Goal: Use online tool/utility: Utilize a website feature to perform a specific function

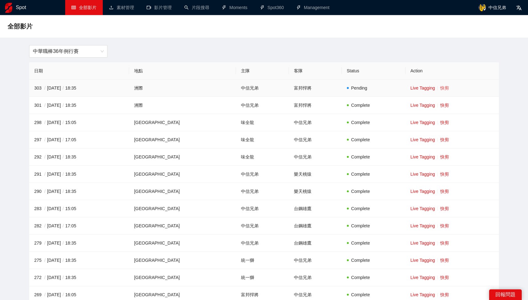
click at [440, 89] on link "快剪" at bounding box center [444, 87] width 9 height 5
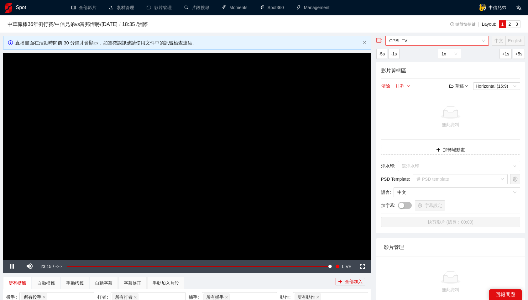
click at [410, 41] on span "CPBL TV" at bounding box center [437, 40] width 96 height 9
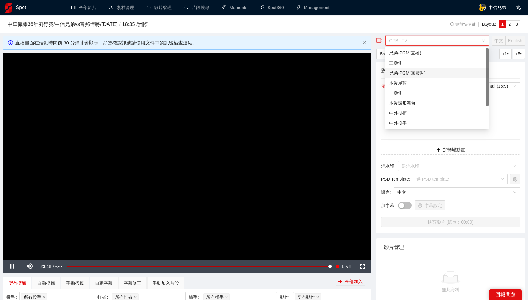
click at [421, 72] on div "兄弟-PGM(無廣告)" at bounding box center [436, 73] width 95 height 7
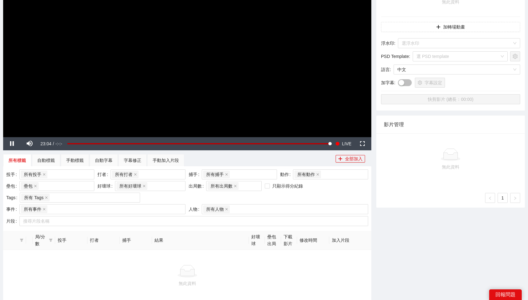
scroll to position [122, 0]
click at [165, 164] on div "手動加入片段" at bounding box center [165, 160] width 26 height 7
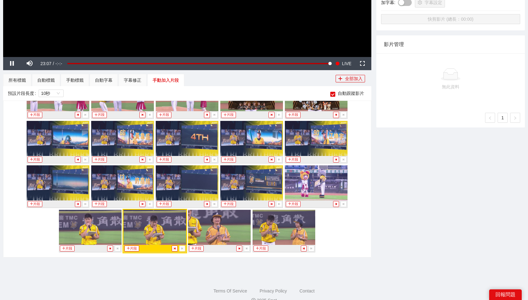
scroll to position [209, 0]
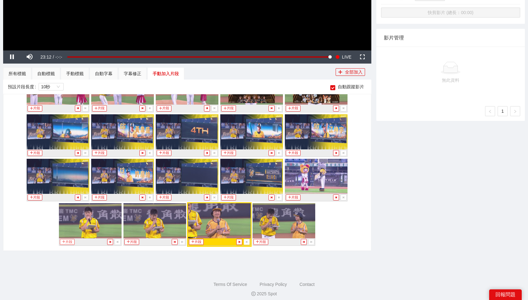
click at [70, 240] on button "片段" at bounding box center [67, 242] width 14 height 6
click at [83, 75] on div "手動標籤" at bounding box center [75, 73] width 18 height 7
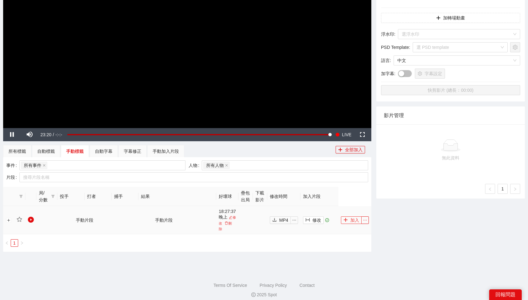
click at [354, 216] on button "加入" at bounding box center [351, 220] width 21 height 8
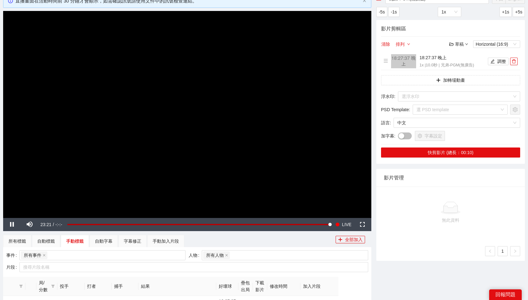
scroll to position [0, 0]
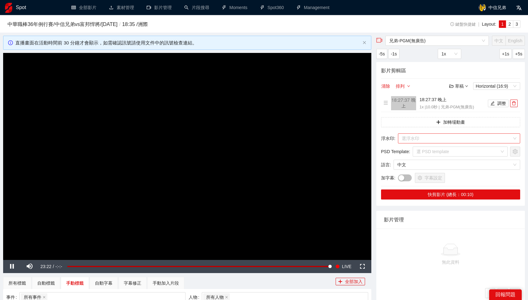
click at [454, 138] on input "search" at bounding box center [456, 138] width 110 height 9
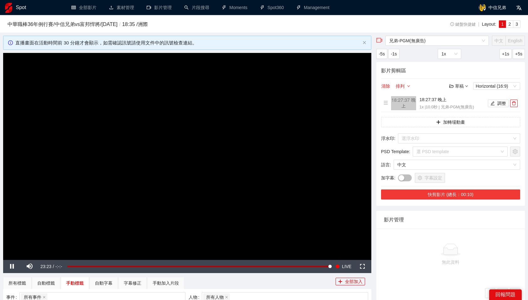
scroll to position [12, 0]
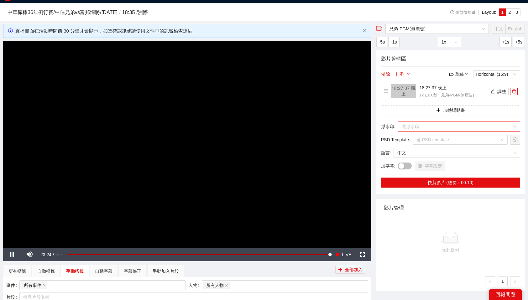
click at [448, 126] on input "search" at bounding box center [456, 126] width 110 height 9
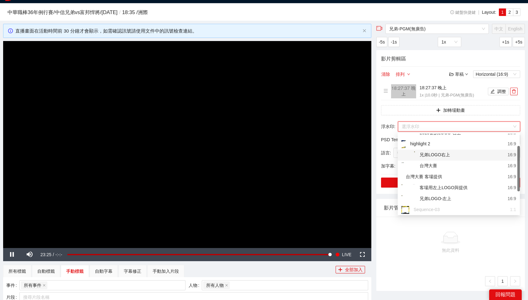
scroll to position [24, 0]
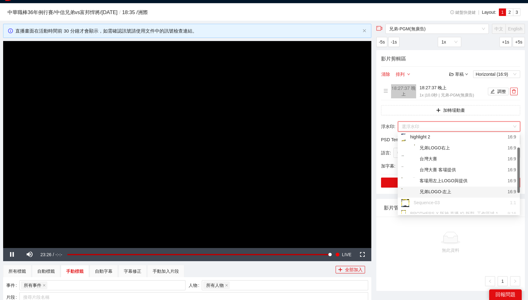
click at [446, 187] on div "兄弟LOGO-左上 16:9" at bounding box center [458, 192] width 122 height 11
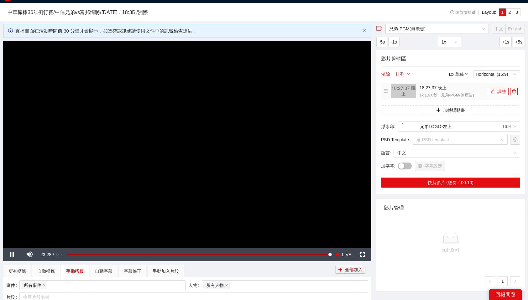
click at [500, 93] on button "調整" at bounding box center [498, 92] width 21 height 8
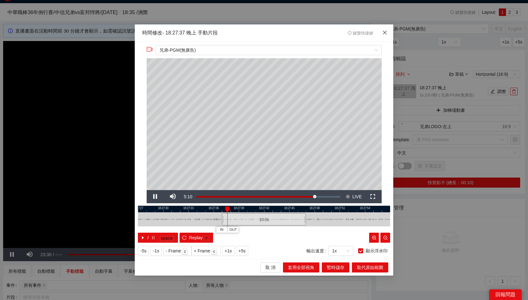
click at [387, 32] on span "Close" at bounding box center [384, 32] width 17 height 17
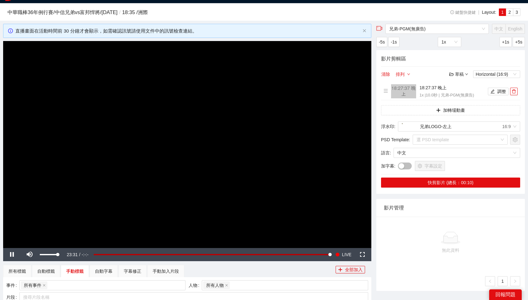
click at [32, 255] on span "Video Player" at bounding box center [30, 255] width 18 height 0
click at [494, 92] on icon "edit" at bounding box center [492, 91] width 4 height 4
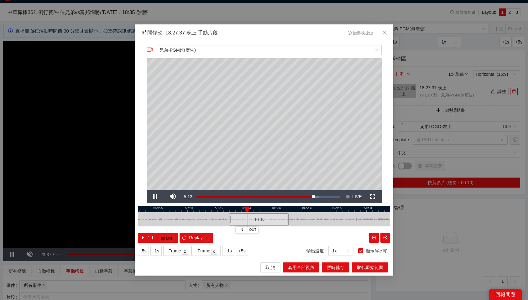
click at [306, 241] on div "/ space Replay r" at bounding box center [264, 238] width 252 height 10
click at [193, 210] on div at bounding box center [264, 209] width 252 height 7
drag, startPoint x: 225, startPoint y: 206, endPoint x: 206, endPoint y: 207, distance: 19.4
click at [206, 207] on div "18:26:40 18:26:50 18:27:00 18:27:10 18:27:20 18:27:30 18:27:40 18:27:50 18:28:0…" at bounding box center [264, 224] width 252 height 37
click at [205, 231] on button "IN" at bounding box center [207, 230] width 11 height 6
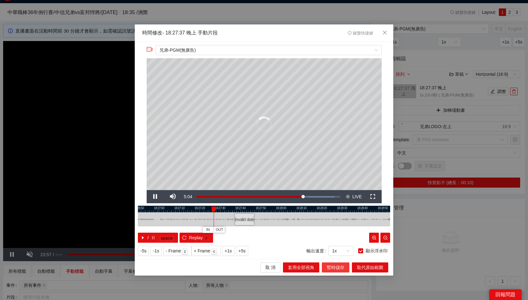
click at [334, 269] on span "暫時儲存" at bounding box center [336, 267] width 18 height 7
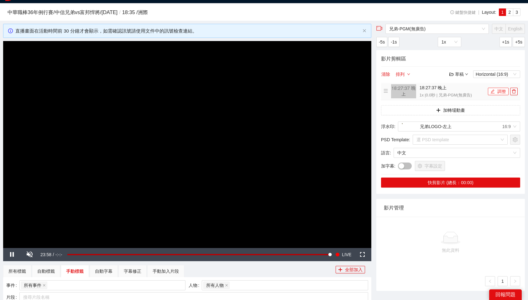
click at [496, 90] on button "調整" at bounding box center [498, 92] width 21 height 8
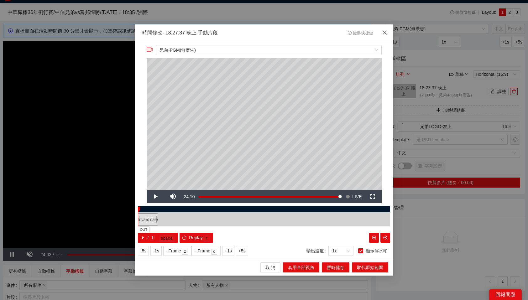
click at [384, 34] on icon "close" at bounding box center [385, 32] width 4 height 4
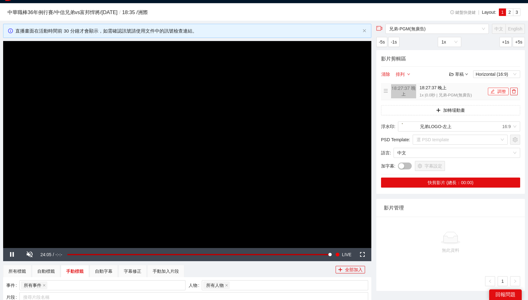
click at [504, 92] on button "調整" at bounding box center [498, 92] width 21 height 8
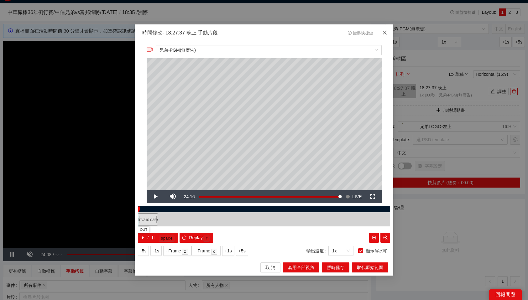
click at [384, 33] on icon "close" at bounding box center [385, 32] width 4 height 4
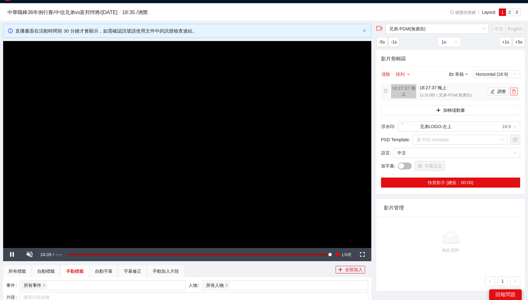
click at [513, 90] on icon "delete" at bounding box center [513, 91] width 4 height 4
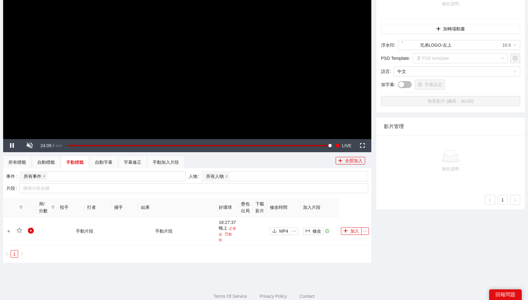
scroll to position [132, 0]
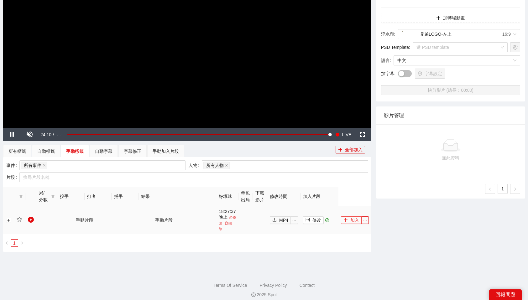
click at [353, 216] on button "加入" at bounding box center [351, 220] width 21 height 8
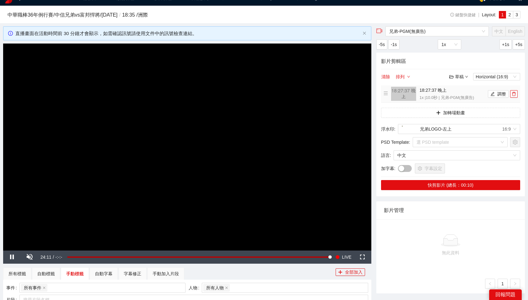
scroll to position [5, 0]
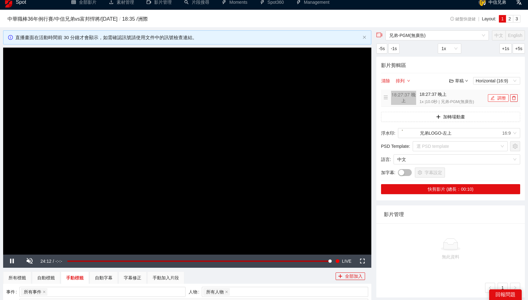
click at [496, 97] on button "調整" at bounding box center [498, 98] width 21 height 8
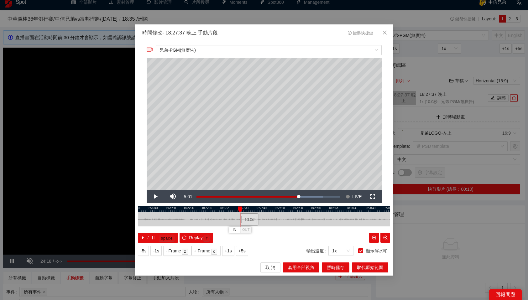
drag, startPoint x: 265, startPoint y: 215, endPoint x: 249, endPoint y: 217, distance: 15.8
click at [249, 217] on div "10.0 s" at bounding box center [249, 219] width 18 height 12
drag, startPoint x: 249, startPoint y: 217, endPoint x: 203, endPoint y: 223, distance: 47.0
click at [203, 223] on div "10.0 s" at bounding box center [201, 219] width 25 height 12
drag, startPoint x: 203, startPoint y: 223, endPoint x: 172, endPoint y: 224, distance: 31.1
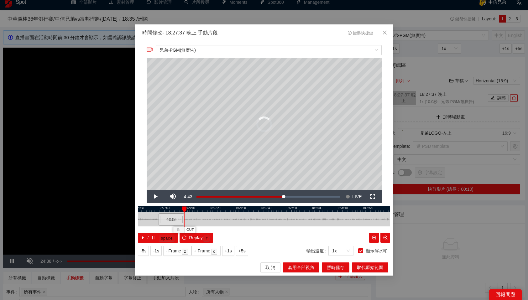
click at [172, 224] on div "10.0 s" at bounding box center [170, 219] width 25 height 12
drag, startPoint x: 260, startPoint y: 217, endPoint x: 281, endPoint y: 215, distance: 20.8
click at [281, 215] on div "10.0 s" at bounding box center [283, 219] width 32 height 12
click at [268, 209] on div at bounding box center [264, 209] width 252 height 7
click at [268, 230] on button "IN" at bounding box center [264, 230] width 11 height 6
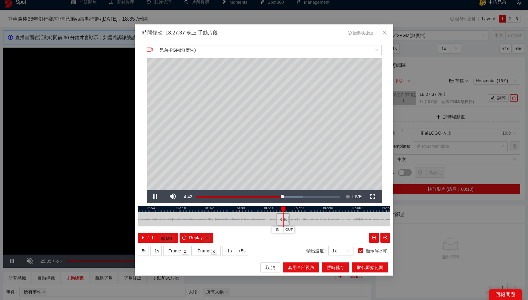
click at [281, 207] on div "18:25:20 18:25:40 18:26:00 18:26:20 18:26:40 18:27:00 18:27:20 18:27:40 18:28:0…" at bounding box center [264, 224] width 252 height 37
drag, startPoint x: 286, startPoint y: 208, endPoint x: 259, endPoint y: 212, distance: 27.6
click at [259, 212] on div "IN OUT" at bounding box center [260, 209] width 4 height 6
drag, startPoint x: 280, startPoint y: 217, endPoint x: 373, endPoint y: 219, distance: 92.7
click at [373, 219] on div "18:26:20 18:26:30 18:26:40 18:26:50 18:27:00 18:27:10 18:27:20 18:27:30 18:27:4…" at bounding box center [264, 224] width 252 height 37
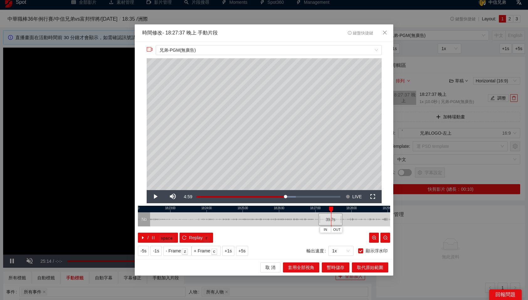
drag, startPoint x: 342, startPoint y: 218, endPoint x: 330, endPoint y: 219, distance: 11.3
click at [330, 219] on div "18:22:00 18:23:00 18:24:00 18:25:00 18:26:00 18:27:00 18:28:00 18:29:00 IN OUT …" at bounding box center [264, 224] width 252 height 37
drag, startPoint x: 342, startPoint y: 217, endPoint x: 377, endPoint y: 218, distance: 35.1
click at [377, 218] on div at bounding box center [376, 219] width 4 height 14
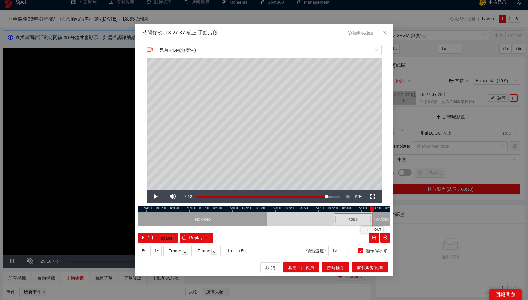
drag, startPoint x: 356, startPoint y: 219, endPoint x: 381, endPoint y: 218, distance: 24.5
click at [381, 218] on div at bounding box center [381, 219] width 4 height 14
click at [333, 269] on span "暫時儲存" at bounding box center [336, 267] width 18 height 7
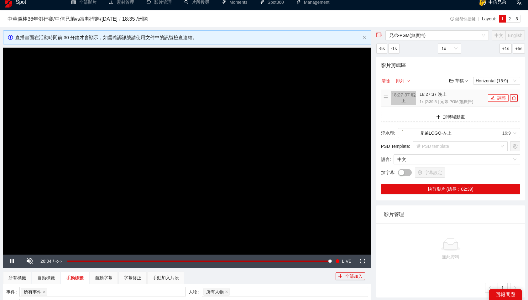
click at [501, 100] on button "調整" at bounding box center [498, 98] width 21 height 8
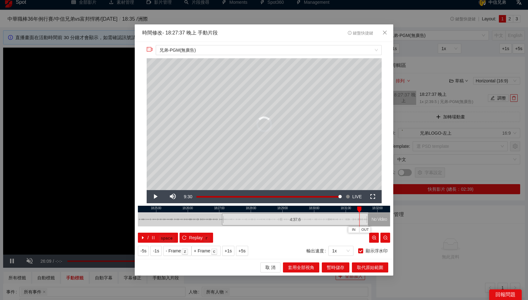
drag, startPoint x: 306, startPoint y: 219, endPoint x: 370, endPoint y: 219, distance: 64.5
click at [370, 219] on div at bounding box center [369, 219] width 4 height 14
click at [336, 268] on span "暫時儲存" at bounding box center [336, 267] width 18 height 7
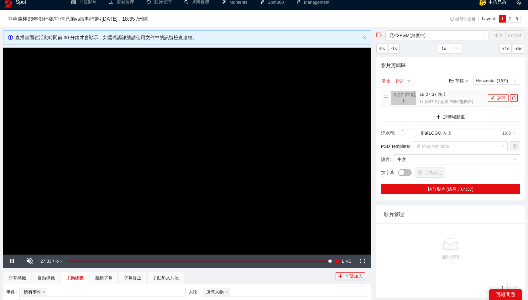
click at [498, 98] on button "調整" at bounding box center [498, 98] width 21 height 8
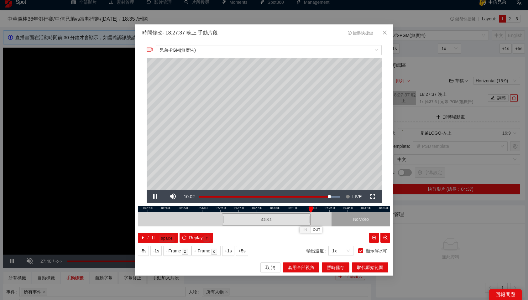
drag, startPoint x: 305, startPoint y: 218, endPoint x: 309, endPoint y: 219, distance: 4.8
click at [309, 219] on div at bounding box center [310, 219] width 4 height 14
click at [303, 230] on span "OUT" at bounding box center [304, 230] width 8 height 6
click at [339, 266] on span "暫時儲存" at bounding box center [336, 267] width 18 height 7
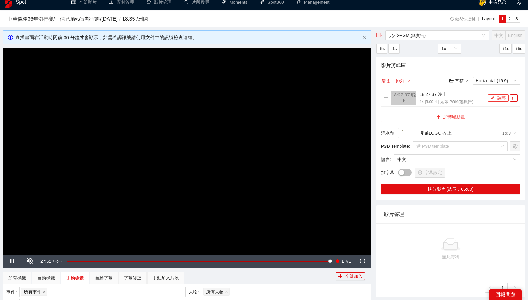
click at [449, 117] on button "加轉場動畫" at bounding box center [450, 117] width 139 height 10
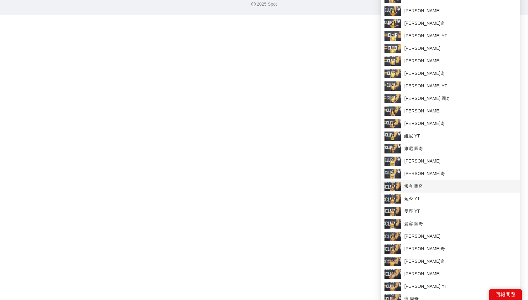
scroll to position [425, 0]
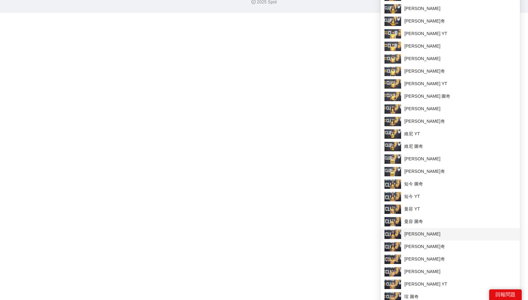
click at [426, 236] on span "[PERSON_NAME]" at bounding box center [450, 234] width 132 height 9
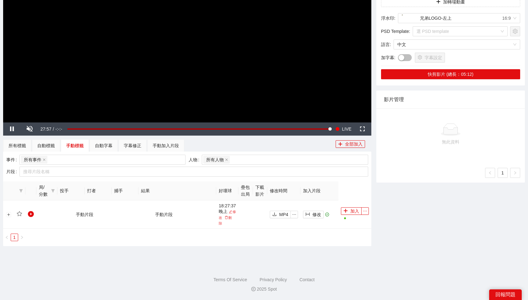
scroll to position [0, 0]
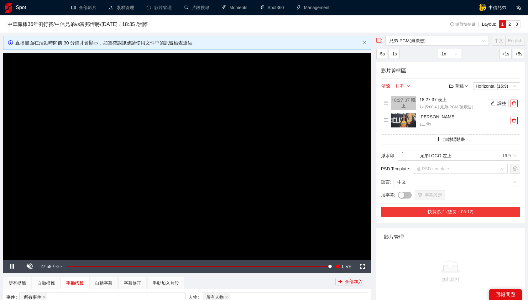
click at [433, 211] on button "快剪影片 (總長：05:12)" at bounding box center [450, 212] width 139 height 10
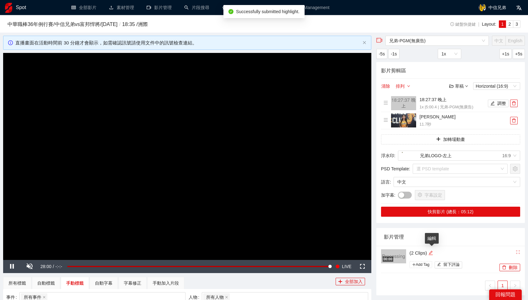
click at [431, 252] on icon "edit" at bounding box center [430, 253] width 4 height 4
click at [436, 252] on textarea "*********" at bounding box center [449, 252] width 88 height 10
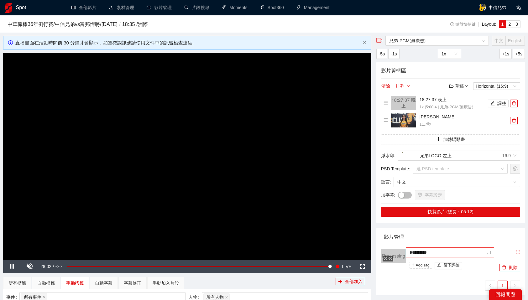
type textarea "*"
type textarea "**"
type textarea "*"
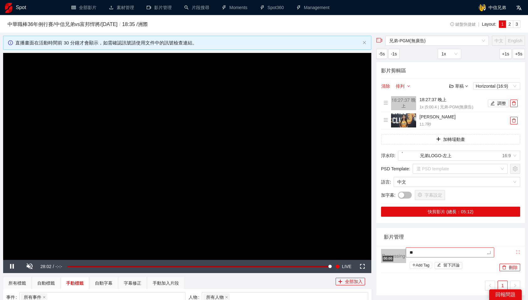
type textarea "*"
type textarea "**"
type textarea "***"
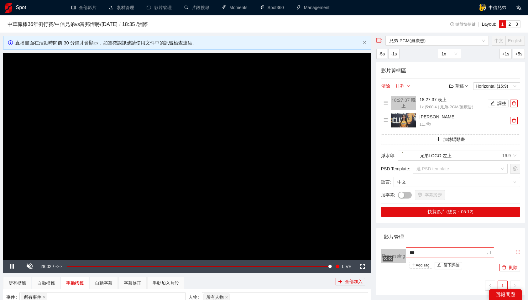
type textarea "****"
type textarea "**"
click at [456, 232] on div "影片管理" at bounding box center [450, 237] width 133 height 18
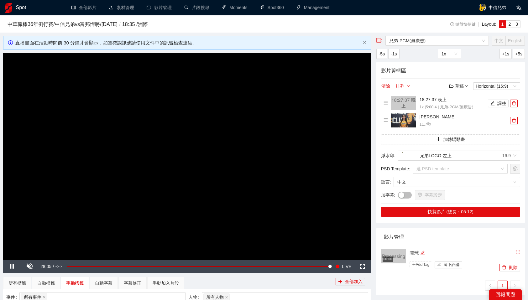
scroll to position [53, 0]
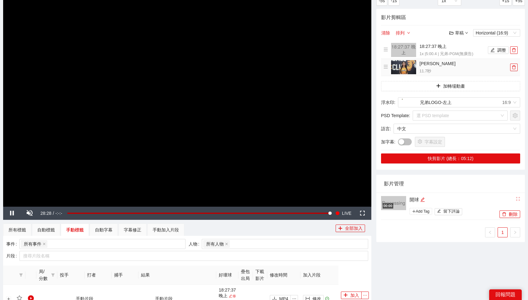
click at [410, 67] on img at bounding box center [403, 67] width 25 height 14
click at [421, 65] on h4 "[PERSON_NAME]" at bounding box center [463, 63] width 89 height 7
click at [497, 53] on button "調整" at bounding box center [498, 50] width 21 height 8
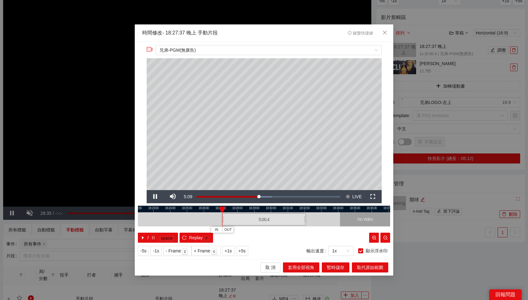
click at [298, 211] on div at bounding box center [264, 209] width 252 height 7
click at [386, 31] on icon "close" at bounding box center [384, 32] width 5 height 5
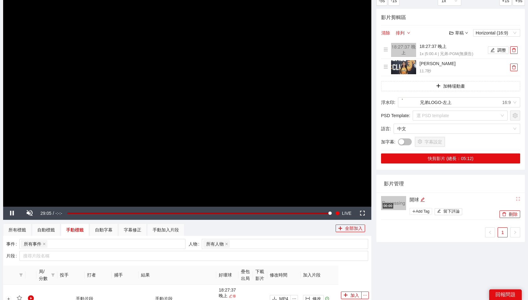
click at [458, 203] on div "開球" at bounding box center [453, 200] width 88 height 8
click at [452, 195] on li "00:00 開球 Add Tag 留下評論 刪除" at bounding box center [450, 206] width 139 height 27
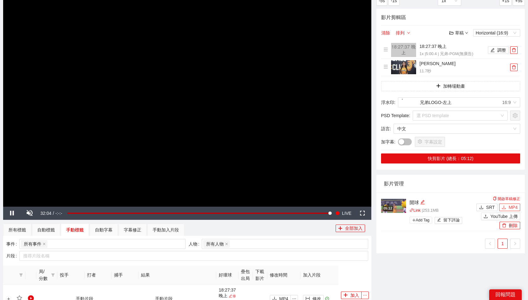
click at [508, 206] on button "MP4" at bounding box center [509, 208] width 21 height 8
